Goal: Transaction & Acquisition: Purchase product/service

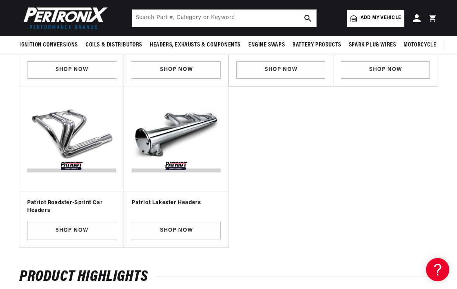
scroll to position [0, 143]
click at [170, 228] on link "Shop Now" at bounding box center [176, 230] width 89 height 17
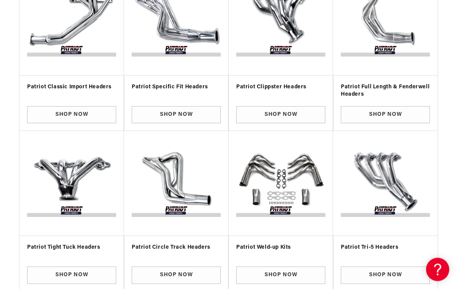
scroll to position [0, 395]
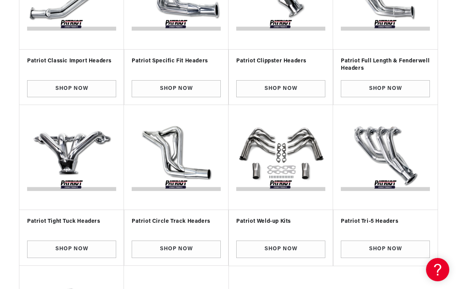
click at [70, 146] on img "Slider" at bounding box center [71, 157] width 89 height 89
click at [77, 246] on link "Shop Now" at bounding box center [71, 248] width 89 height 17
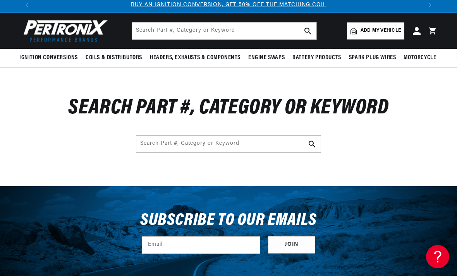
scroll to position [21, 0]
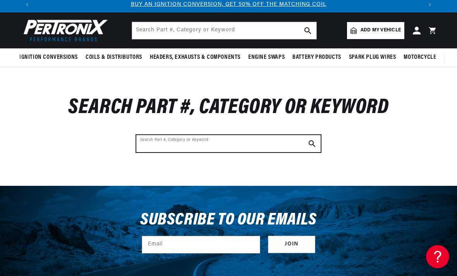
click at [189, 143] on input "Search Part #, Category or Keyword" at bounding box center [228, 143] width 184 height 17
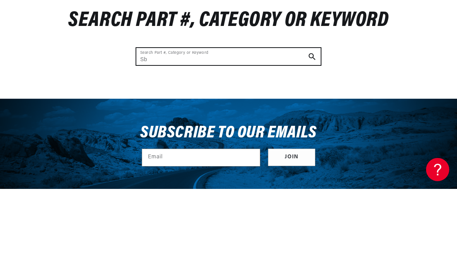
scroll to position [0, 774]
type input "Sbc"
click at [312, 135] on button "Search Part #, Category or Keyword" at bounding box center [311, 143] width 17 height 17
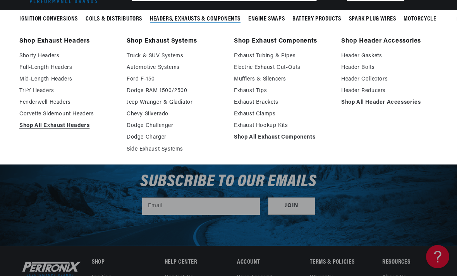
scroll to position [0, 774]
click at [32, 54] on link "Shorty Headers" at bounding box center [67, 55] width 96 height 9
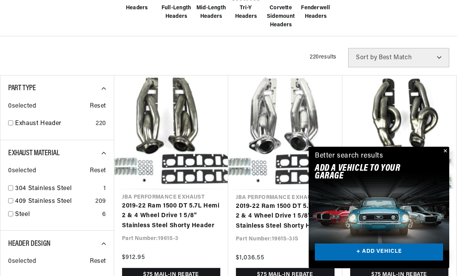
click at [446, 156] on button "Close" at bounding box center [444, 151] width 9 height 9
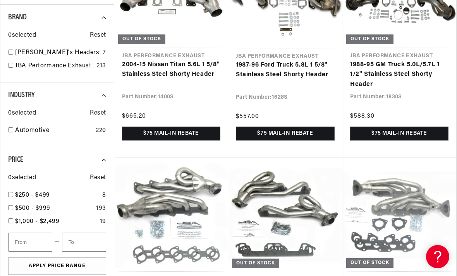
scroll to position [0, 387]
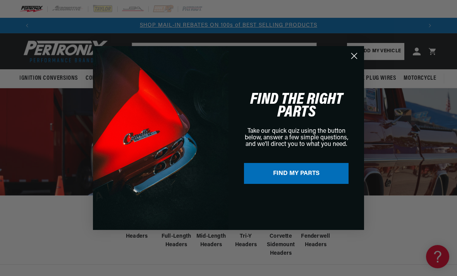
click at [313, 177] on button "FIND MY PARTS" at bounding box center [296, 173] width 104 height 21
click at [358, 57] on circle "Close dialog" at bounding box center [354, 56] width 13 height 13
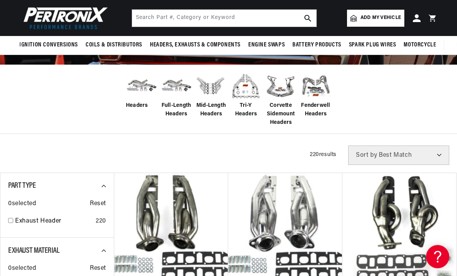
scroll to position [0, 387]
click at [412, 152] on select "Best Match Featured Name, A-Z Name, Z-A Price, Low to High Price, High to Low" at bounding box center [398, 155] width 101 height 19
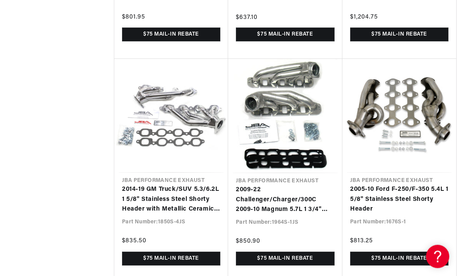
scroll to position [3167, 0]
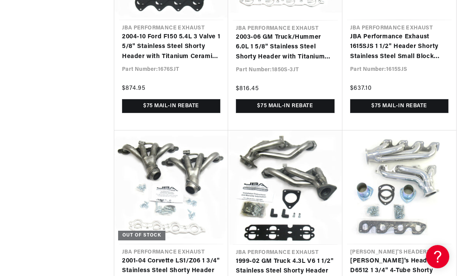
scroll to position [0, 387]
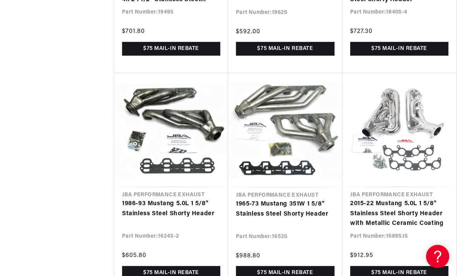
scroll to position [0, 774]
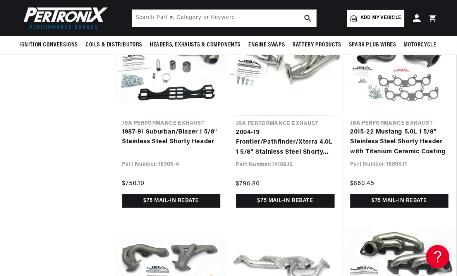
scroll to position [8591, 0]
click at [382, 14] on span "Add my vehicle" at bounding box center [380, 17] width 40 height 7
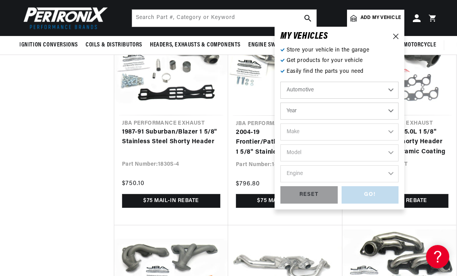
scroll to position [0, 774]
click at [355, 88] on select "Automotive Agricultural Industrial Marine Motorcycle" at bounding box center [339, 90] width 118 height 17
select select "Agricultural"
click at [315, 107] on select "Year 1970 1965 1964 1960 1959 1958 1957 1939 1938 1937" at bounding box center [339, 111] width 118 height 17
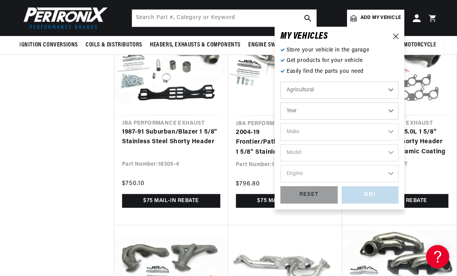
select select "1960"
click at [326, 106] on select "1970 1965 1964 1960 1959 1958 1957 1939 1938 1937" at bounding box center [339, 111] width 118 height 17
click at [335, 108] on select "1970 1965 1964 1960 1959 1958 1957 1939 1938 1937" at bounding box center [339, 111] width 118 height 17
select select "1938"
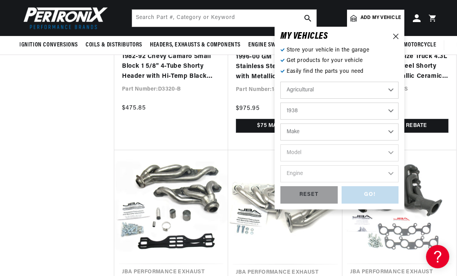
scroll to position [8442, 0]
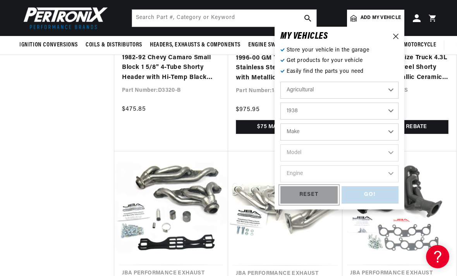
click at [315, 192] on div "RESET" at bounding box center [308, 194] width 57 height 17
select select "Automotive"
click at [329, 106] on select "Year [DATE] 2021 2020 2019 2018 2017 2016 2015 2014 2013 2012 2011 2010 2009 20…" at bounding box center [339, 111] width 118 height 17
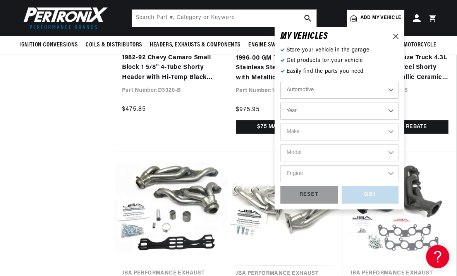
select select "1931"
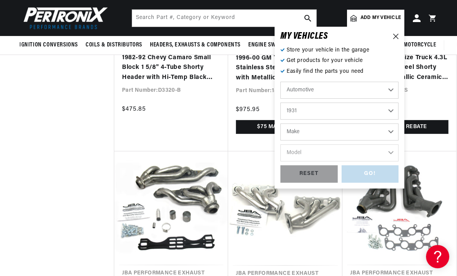
click at [321, 129] on select "Make [GEOGRAPHIC_DATA] Buick Chevrolet Chrysler DeSoto Elcar [PERSON_NAME]-Arro…" at bounding box center [339, 131] width 118 height 17
select select "Chrysler"
click at [326, 127] on select "Auburn Buick Chevrolet Chrysler DeSoto Elcar Graham Pierce-Arrow Plymouth Ponti…" at bounding box center [339, 131] width 118 height 17
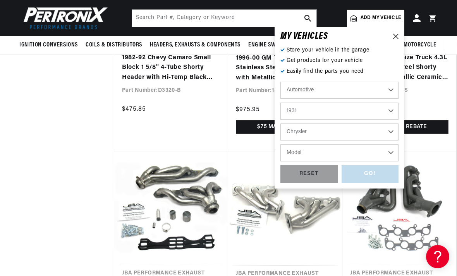
click at [331, 127] on select "Auburn Buick Chevrolet Chrysler DeSoto Elcar Graham Pierce-Arrow Plymouth Ponti…" at bounding box center [339, 131] width 118 height 17
select select "Buick"
click at [316, 170] on div "RESET" at bounding box center [308, 173] width 57 height 17
select select "Year"
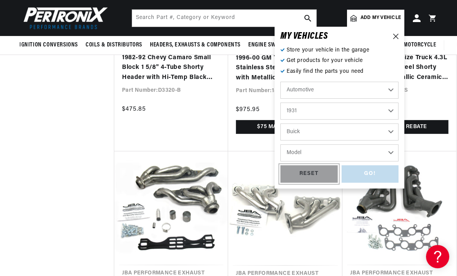
select select "Make"
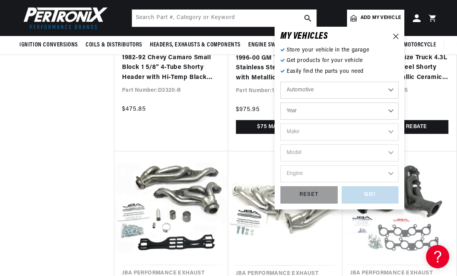
click at [323, 110] on select "Year [DATE] 2021 2020 2019 2018 2017 2016 2015 2014 2013 2012 2011 2010 2009 20…" at bounding box center [339, 111] width 118 height 17
select select "1931"
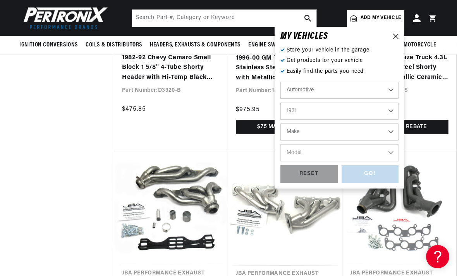
click at [318, 128] on select "Make [GEOGRAPHIC_DATA] Buick Chevrolet Chrysler DeSoto Elcar [PERSON_NAME]-Arro…" at bounding box center [339, 131] width 118 height 17
select select "Chevrolet"
click at [326, 151] on select "Model AE Independence Truck" at bounding box center [339, 152] width 118 height 17
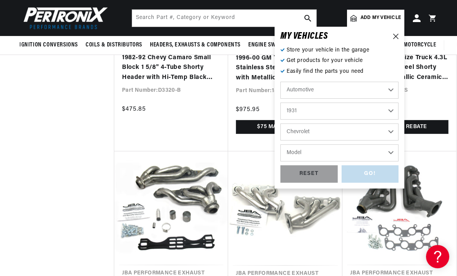
scroll to position [0, 774]
click at [379, 172] on div "GO! RESET" at bounding box center [339, 173] width 118 height 17
click at [375, 174] on div "GO! RESET" at bounding box center [339, 173] width 118 height 17
click at [370, 174] on div "GO! RESET" at bounding box center [339, 173] width 118 height 17
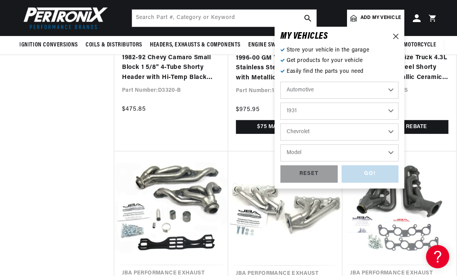
click at [371, 177] on div "GO! RESET" at bounding box center [339, 173] width 118 height 17
click at [398, 36] on icon at bounding box center [395, 36] width 5 height 5
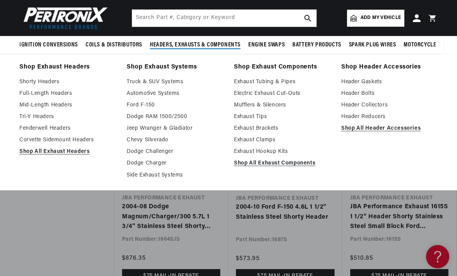
scroll to position [0, 774]
click at [36, 77] on link "Shorty Headers" at bounding box center [67, 81] width 96 height 9
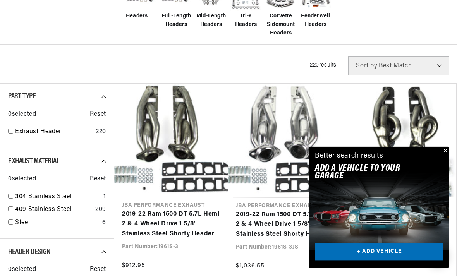
scroll to position [220, 0]
click at [384, 261] on link "+ ADD VEHICLE" at bounding box center [379, 251] width 128 height 17
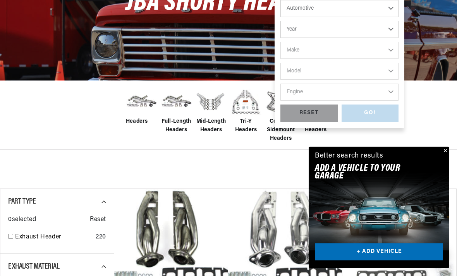
scroll to position [0, 0]
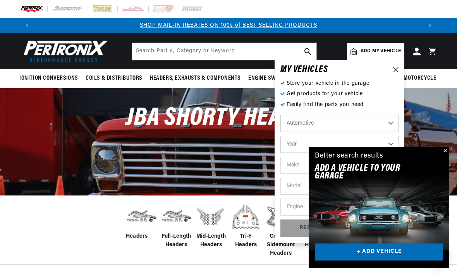
click at [346, 140] on select "Year [DATE] 2021 2020 2019 2018 2017 2016 2015 2014 2013 2012 2011 2010 2009 20…" at bounding box center [339, 144] width 118 height 17
select select "1931"
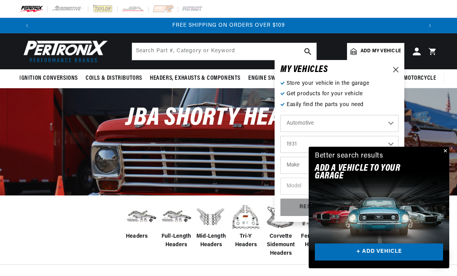
click at [308, 162] on select "Make [GEOGRAPHIC_DATA] Buick Chevrolet Chrysler DeSoto Elcar [PERSON_NAME]-Arro…" at bounding box center [339, 165] width 118 height 17
select select "Chevrolet"
click at [391, 261] on link "+ ADD VEHICLE" at bounding box center [379, 251] width 128 height 17
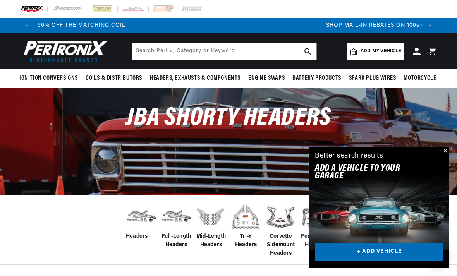
scroll to position [0, 0]
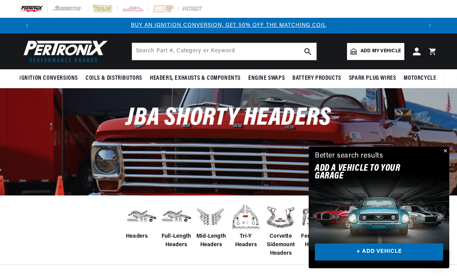
click at [446, 156] on button "Close" at bounding box center [444, 151] width 9 height 9
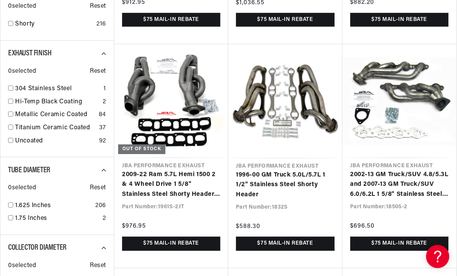
click at [37, 110] on link "Metallic Ceramic Coated" at bounding box center [55, 115] width 81 height 10
checkbox input "true"
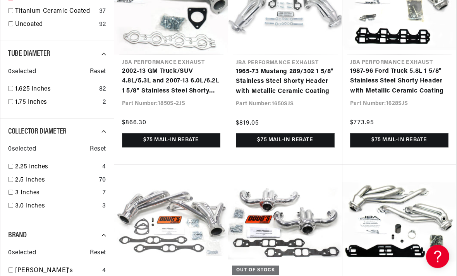
scroll to position [587, 0]
click at [17, 84] on link "1.625 Inches" at bounding box center [55, 89] width 81 height 10
checkbox input "true"
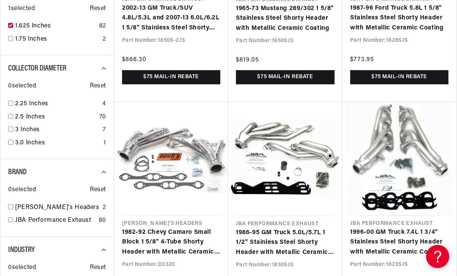
scroll to position [650, 0]
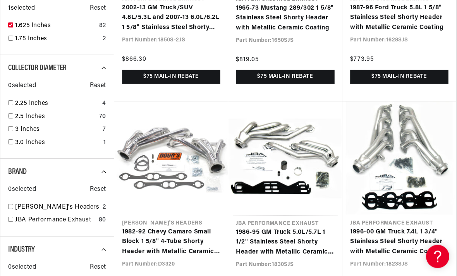
click at [15, 112] on link "2.5 Inches" at bounding box center [55, 117] width 81 height 10
checkbox input "true"
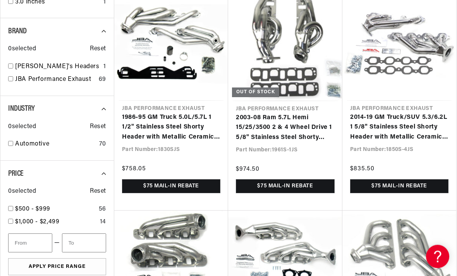
scroll to position [765, 0]
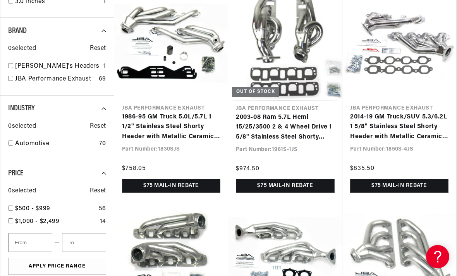
click at [15, 74] on link "JBA Performance Exhaust" at bounding box center [55, 79] width 81 height 10
checkbox input "true"
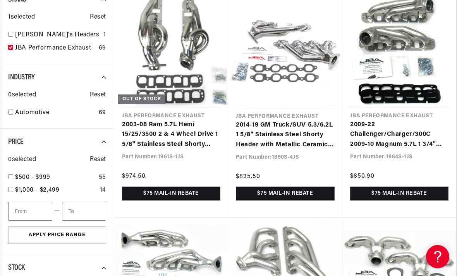
scroll to position [0, 387]
click at [15, 108] on link "Automotive" at bounding box center [55, 113] width 81 height 10
checkbox input "true"
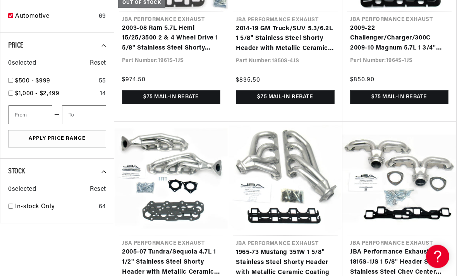
scroll to position [862, 0]
click at [53, 130] on button "Apply Price Range" at bounding box center [57, 138] width 98 height 17
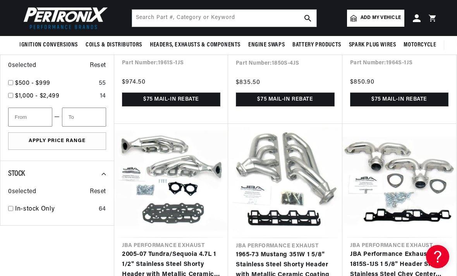
click at [54, 132] on button "Apply Price Range" at bounding box center [57, 140] width 98 height 17
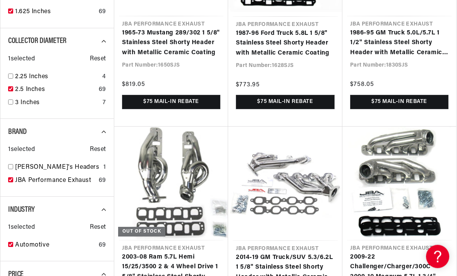
scroll to position [0, 0]
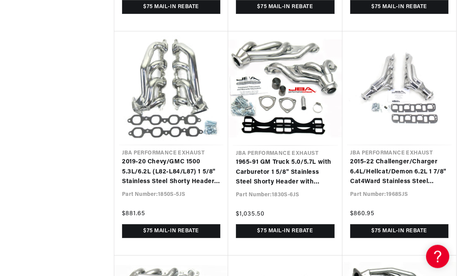
scroll to position [1400, 0]
